Goal: Find specific page/section: Find specific page/section

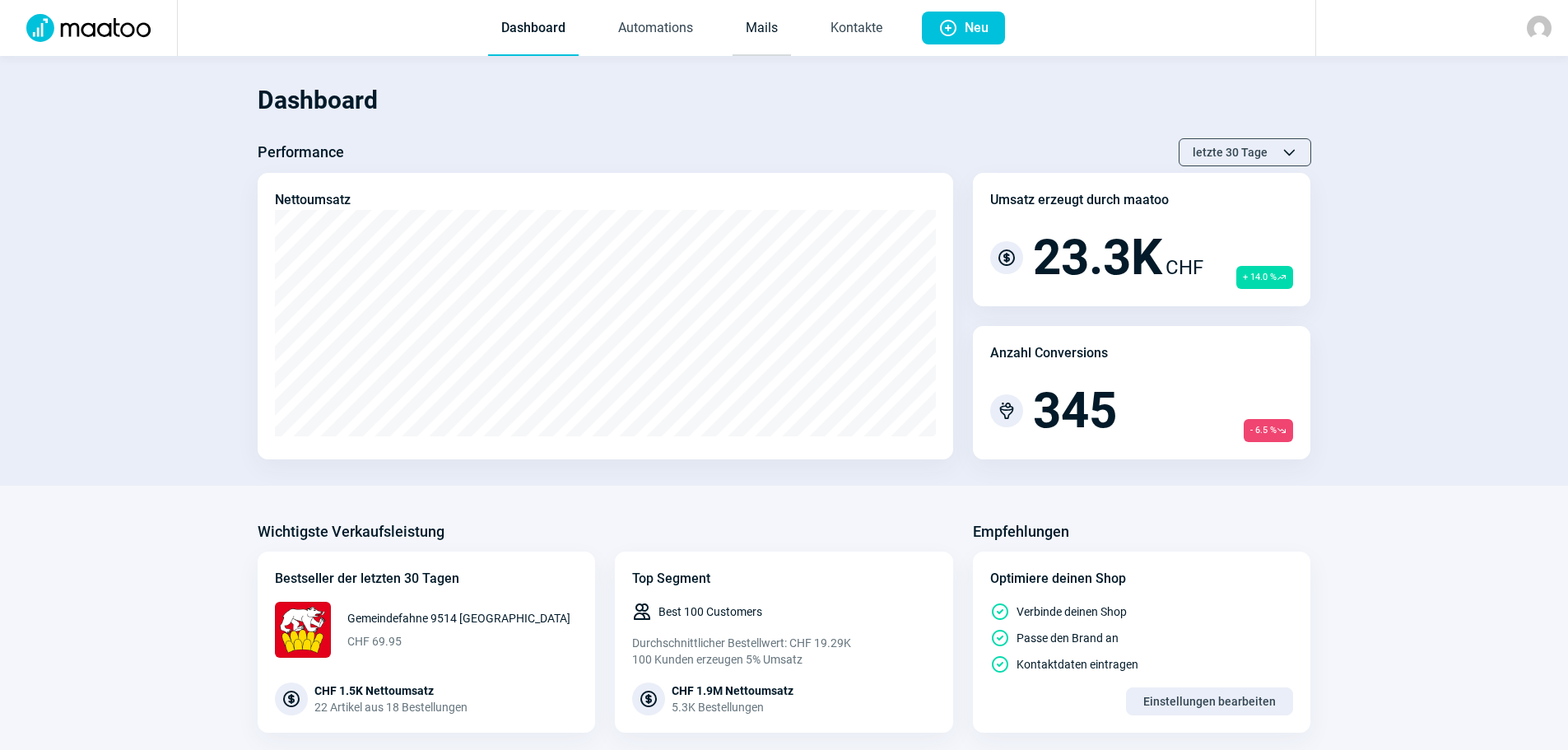
click at [765, 28] on link "Mails" at bounding box center [762, 29] width 59 height 54
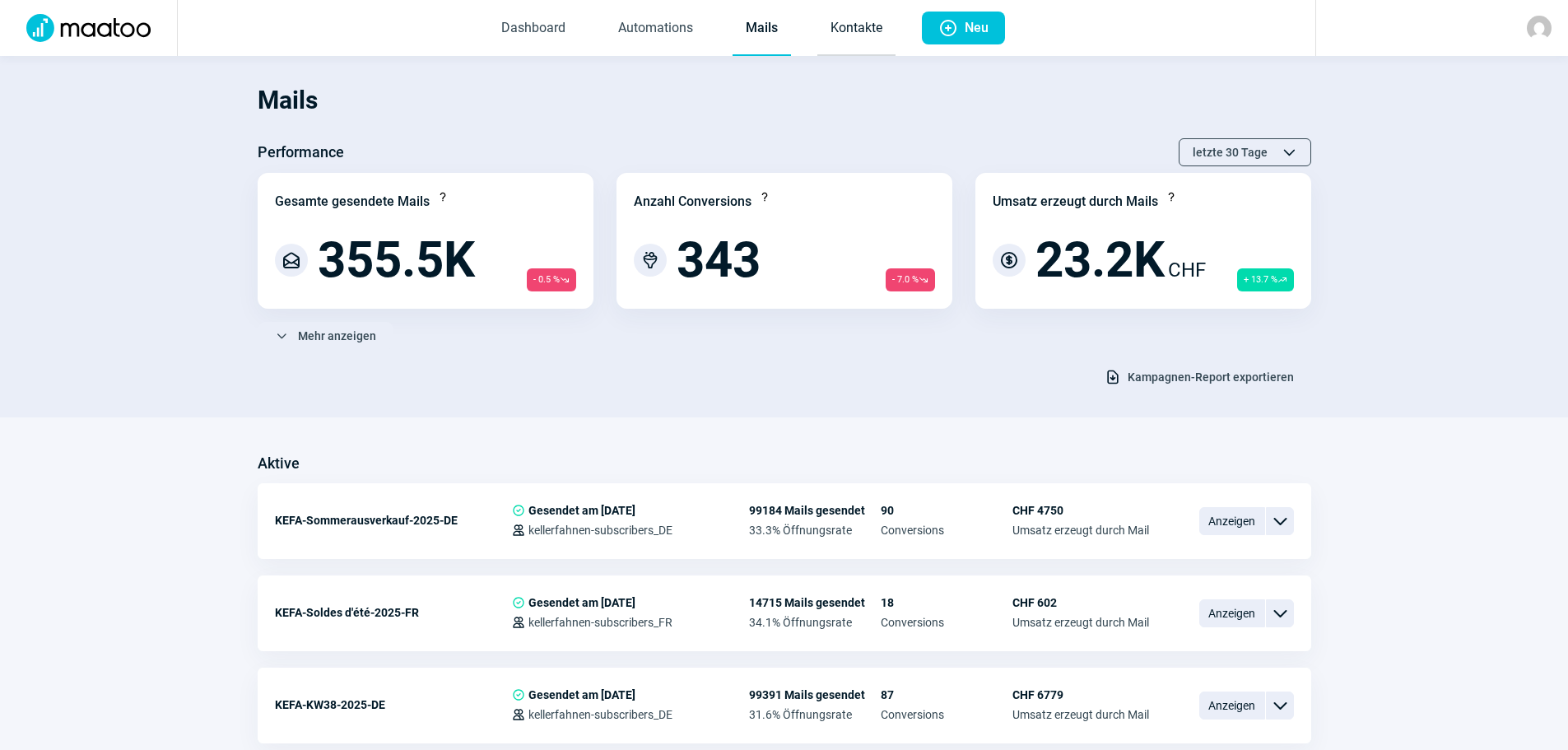
click at [873, 14] on link "Kontakte" at bounding box center [856, 29] width 78 height 54
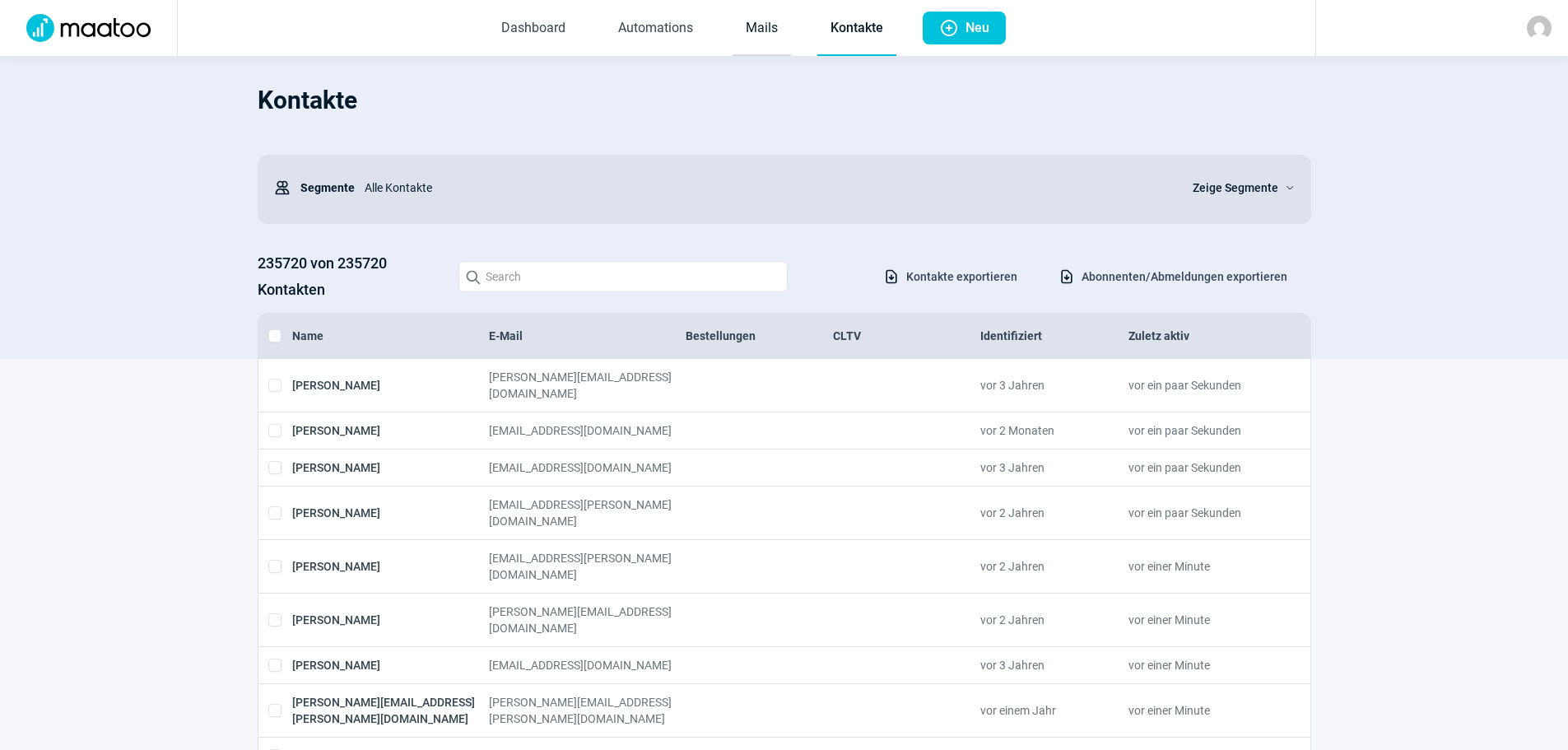
click at [763, 28] on link "Mails" at bounding box center [762, 29] width 59 height 54
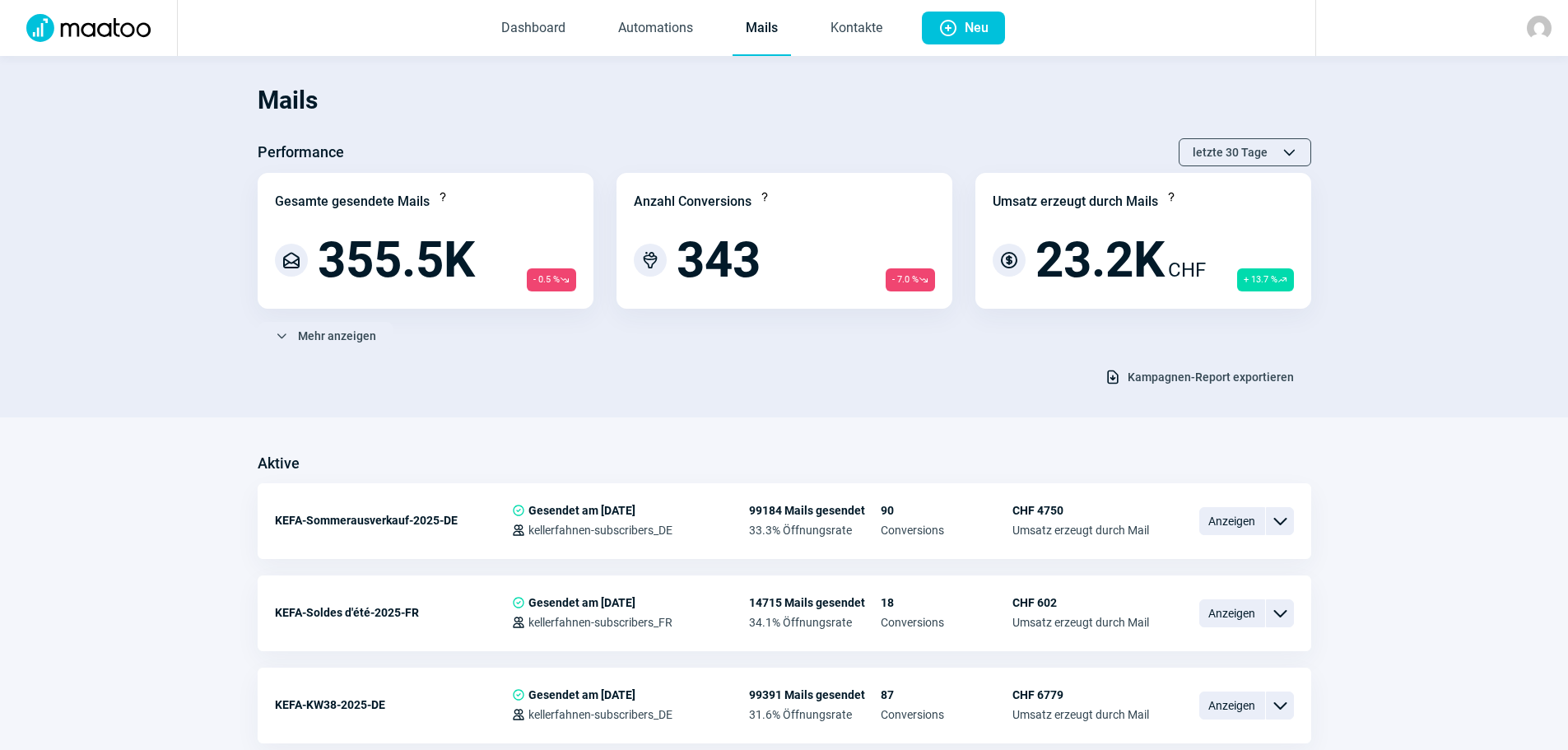
click at [1256, 378] on span "Kampagnen-Report exportieren" at bounding box center [1211, 377] width 167 height 26
